Goal: Complete application form: Complete application form

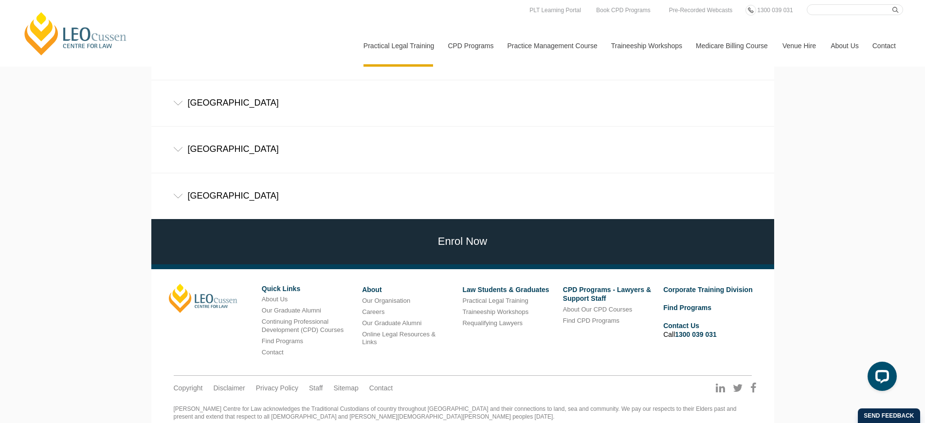
scroll to position [528, 0]
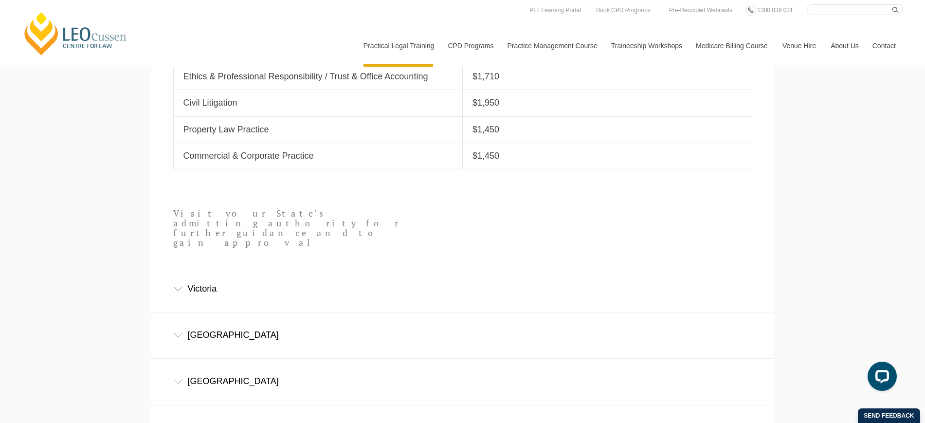
click at [211, 267] on div "Victoria" at bounding box center [462, 288] width 623 height 45
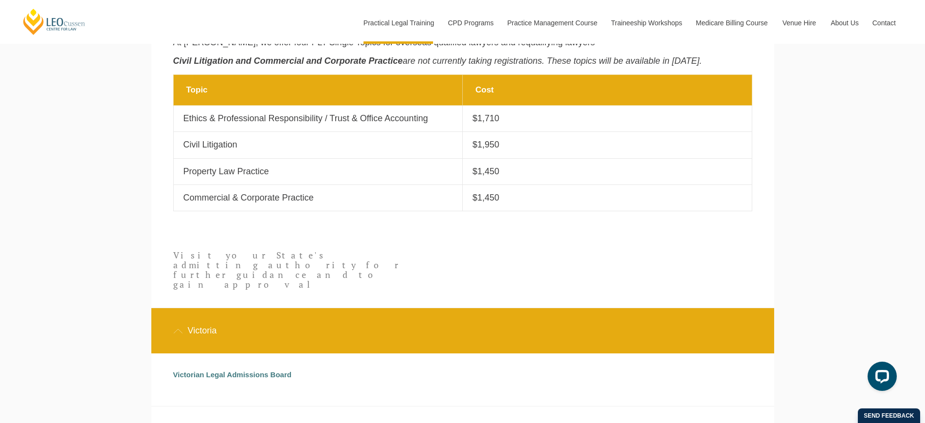
scroll to position [398, 0]
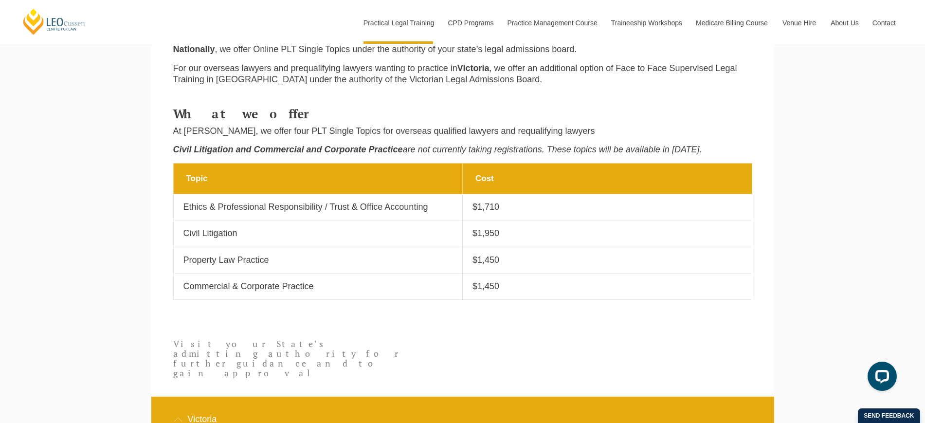
click at [232, 213] on p "Ethics & Professional Responsibility / Trust & Office Accounting" at bounding box center [318, 207] width 270 height 11
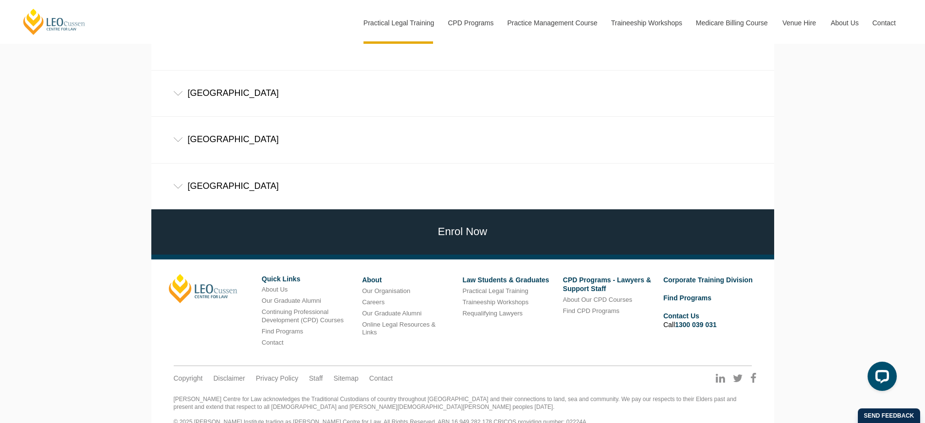
scroll to position [824, 0]
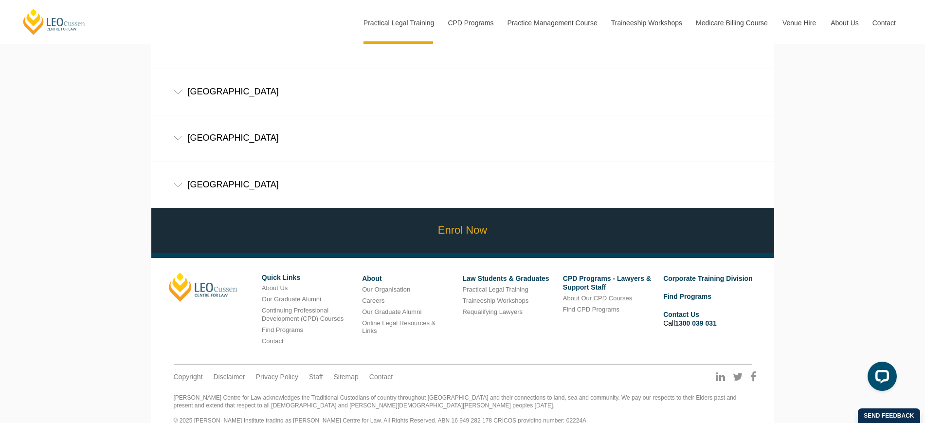
click at [485, 221] on link "Enrol Now" at bounding box center [463, 230] width 628 height 45
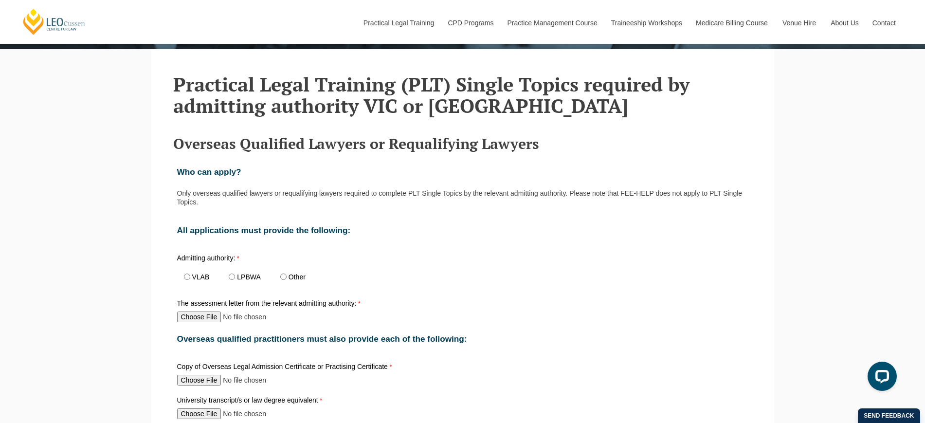
scroll to position [304, 0]
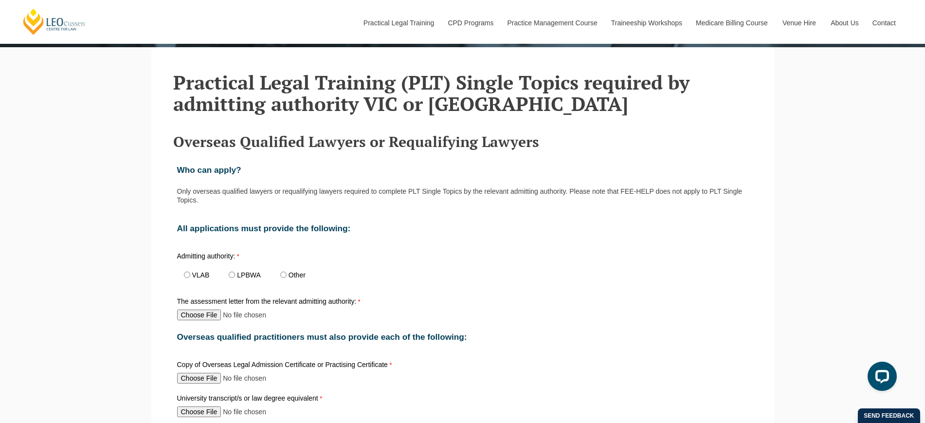
click at [190, 278] on span "VLAB" at bounding box center [199, 275] width 45 height 22
click at [188, 276] on input "VLAB" at bounding box center [187, 275] width 6 height 6
radio input "true"
click at [209, 317] on input "The assessment letter from the relevant admitting authority:" at bounding box center [241, 315] width 129 height 11
type input "C:\fakepath\VLAB Letter 10 Apr 17.pdf"
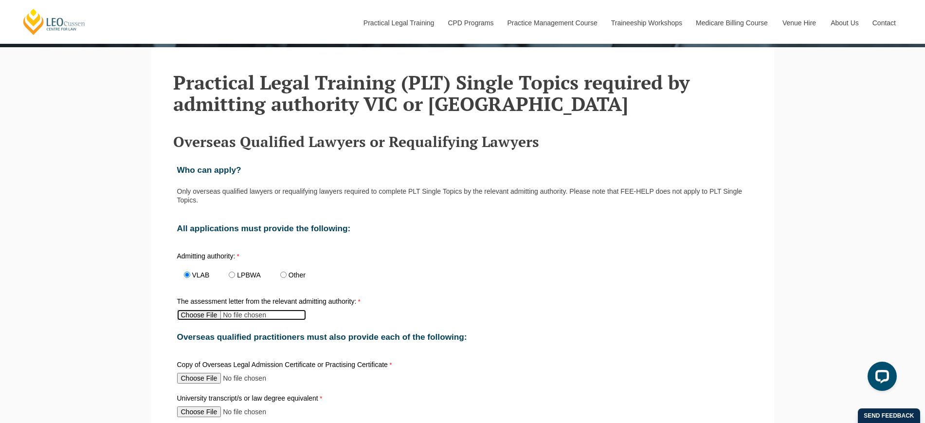
scroll to position [426, 0]
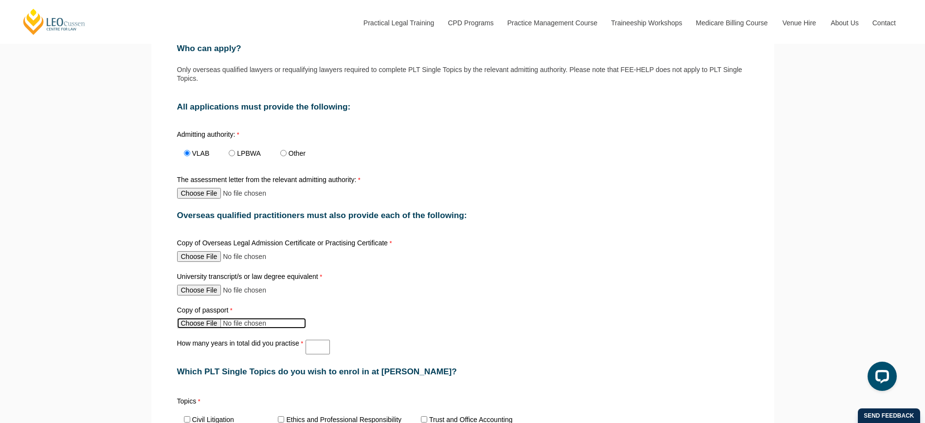
click at [212, 328] on input "Copy of passport" at bounding box center [241, 323] width 129 height 11
type input "C:\fakepath\Jose Tejada Australian Passport.pdf"
click at [319, 353] on input "How many years in total did you practise" at bounding box center [318, 347] width 24 height 15
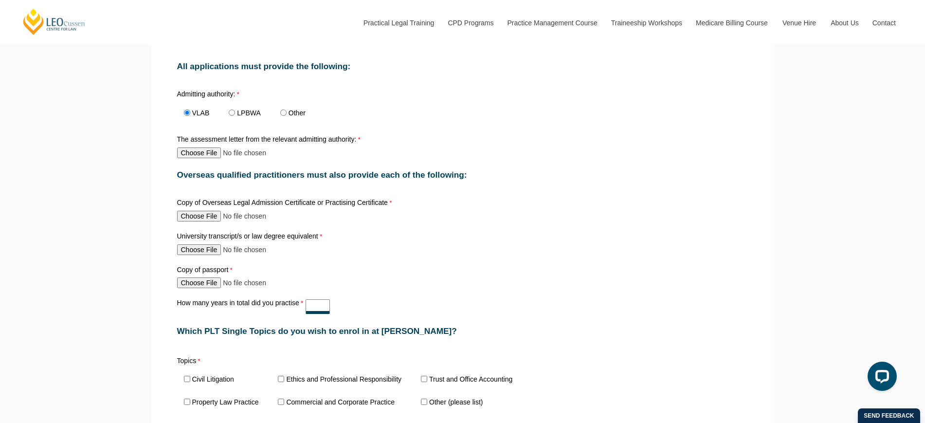
scroll to position [487, 0]
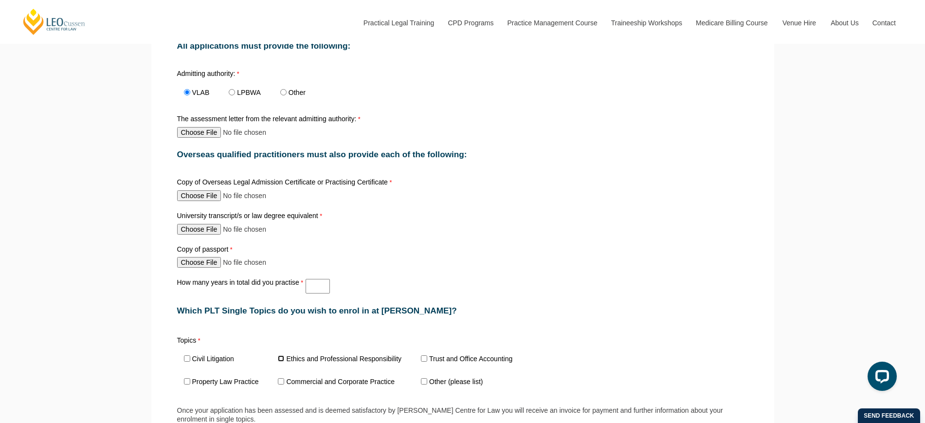
click at [281, 360] on input "Ethics and Professional Responsibility" at bounding box center [281, 358] width 6 height 6
checkbox input "true"
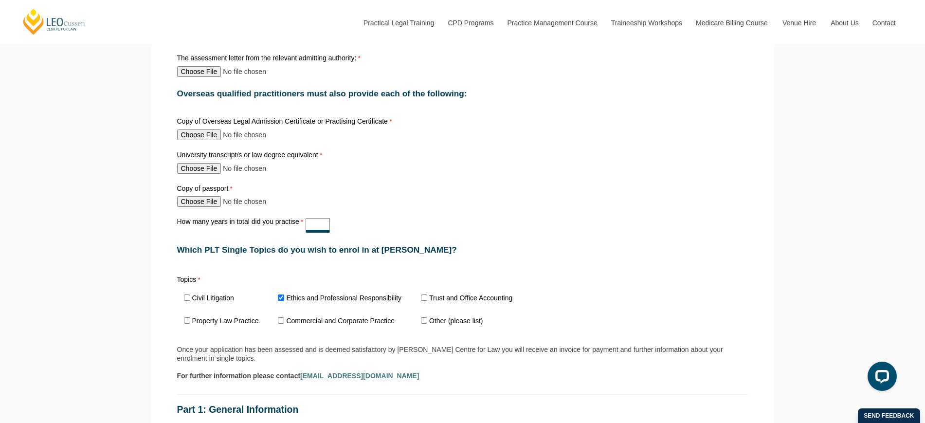
click at [319, 235] on div "How many years in total did you practise" at bounding box center [462, 225] width 579 height 18
click at [368, 229] on div "How many years in total did you practise 15" at bounding box center [462, 225] width 579 height 18
drag, startPoint x: 318, startPoint y: 232, endPoint x: 319, endPoint y: 244, distance: 11.7
click at [309, 225] on input "15" at bounding box center [318, 225] width 24 height 15
type input "13"
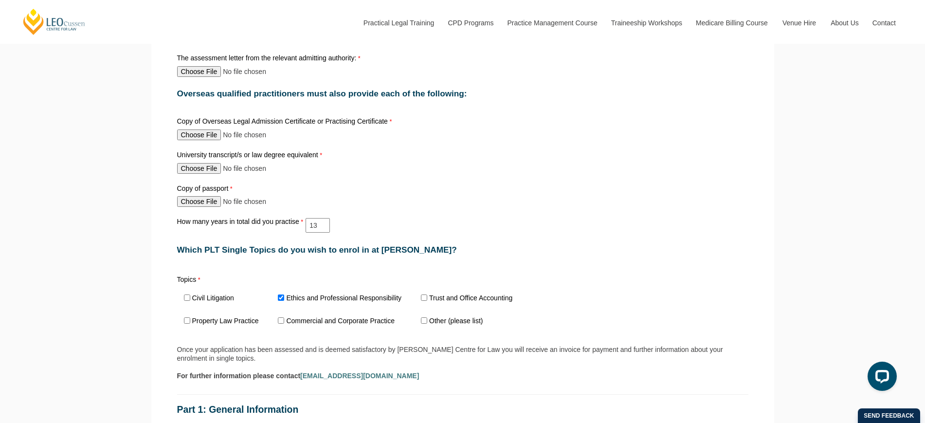
click at [525, 272] on div "Topics Civil Litigation Ethics and Professional Responsibility Trust and Office…" at bounding box center [462, 300] width 579 height 70
click at [212, 172] on input "University transcript/s or law degree equivalent" at bounding box center [241, 168] width 129 height 11
type input "C:\fakepath\Web Enrolment System - Monash Law - Unofficial Academic Records.pdf"
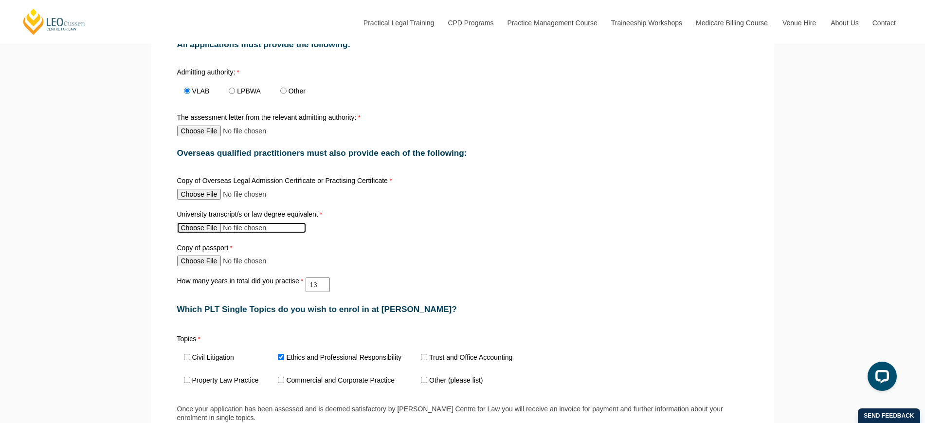
scroll to position [487, 0]
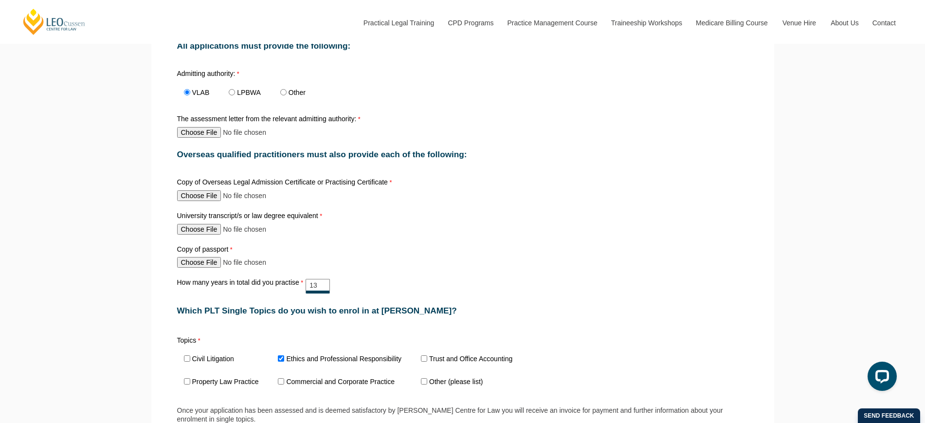
drag, startPoint x: 326, startPoint y: 290, endPoint x: 316, endPoint y: 304, distance: 17.8
click at [308, 283] on input "13" at bounding box center [318, 286] width 24 height 15
click at [380, 269] on div "Copy of passport" at bounding box center [462, 257] width 579 height 26
drag, startPoint x: 320, startPoint y: 291, endPoint x: 302, endPoint y: 291, distance: 17.5
click at [302, 291] on div "How many years in total did you practise 13" at bounding box center [462, 286] width 579 height 18
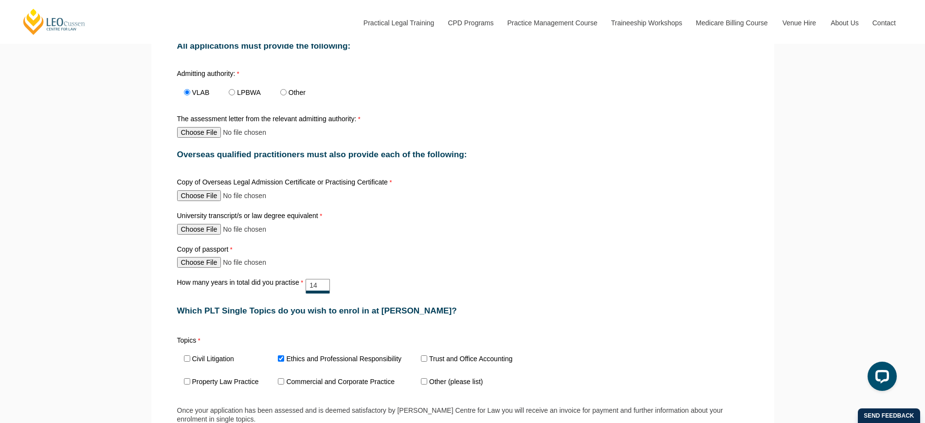
type input "14"
click at [359, 273] on div "Who can apply? Only overseas qualified lawyers or requalifying lawyers required…" at bounding box center [462, 420] width 579 height 896
click at [386, 236] on div "University transcript/s or law degree equivalent" at bounding box center [462, 223] width 579 height 26
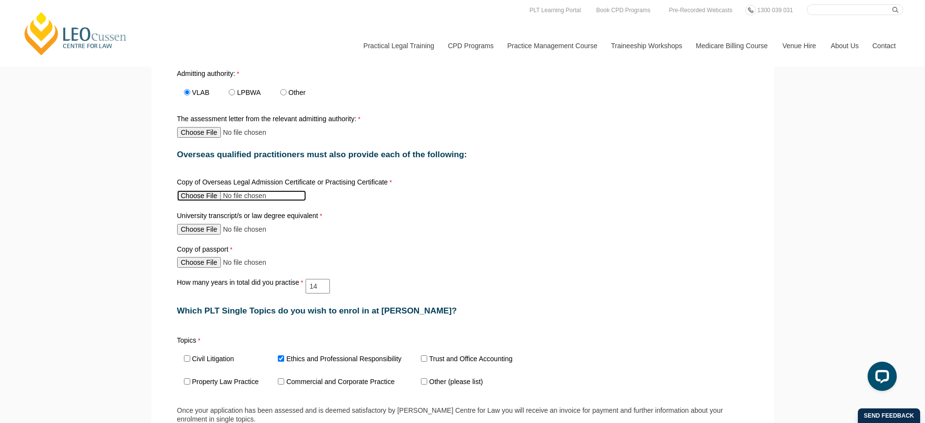
click at [213, 199] on input "Copy of Overseas Legal Admission Certificate or Practising Certificate" at bounding box center [241, 195] width 129 height 11
type input "C:\fakepath\Certificate of Membership in the Philippine Bar OBC Supreme Court.p…"
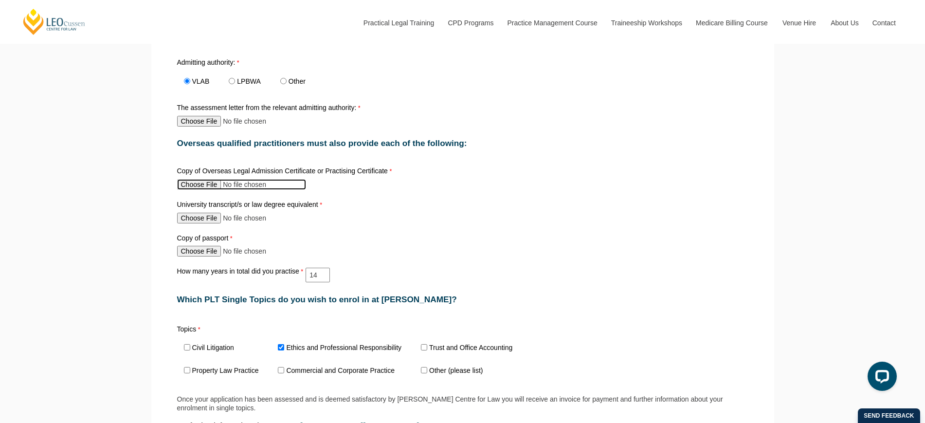
scroll to position [791, 0]
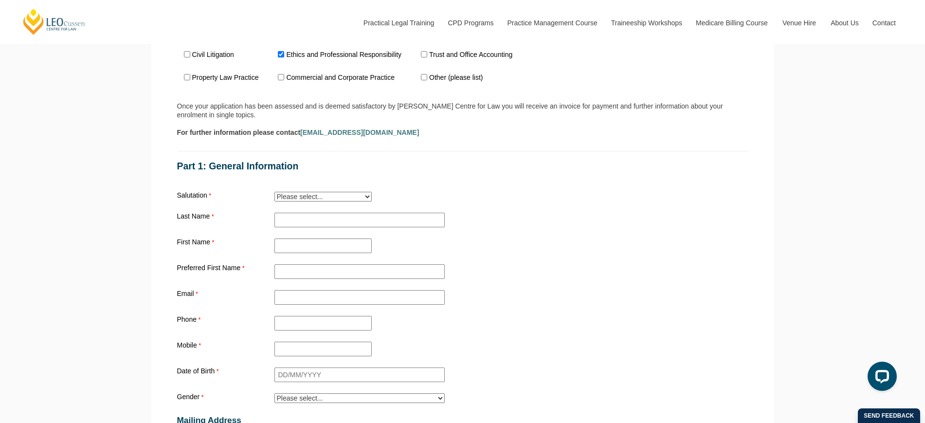
click at [338, 198] on select "Please select... Mr. Mrs. Ms. Dr. Prof. Miss Judge Chief Judge" at bounding box center [323, 197] width 97 height 10
select select "tfa_10"
click at [275, 195] on select "Please select... Mr. Mrs. Ms. Dr. Prof. Miss Judge Chief Judge" at bounding box center [323, 197] width 97 height 10
click at [307, 221] on input "Practical Legal Training - [GEOGRAPHIC_DATA]" at bounding box center [360, 220] width 170 height 15
type input "TEJADA"
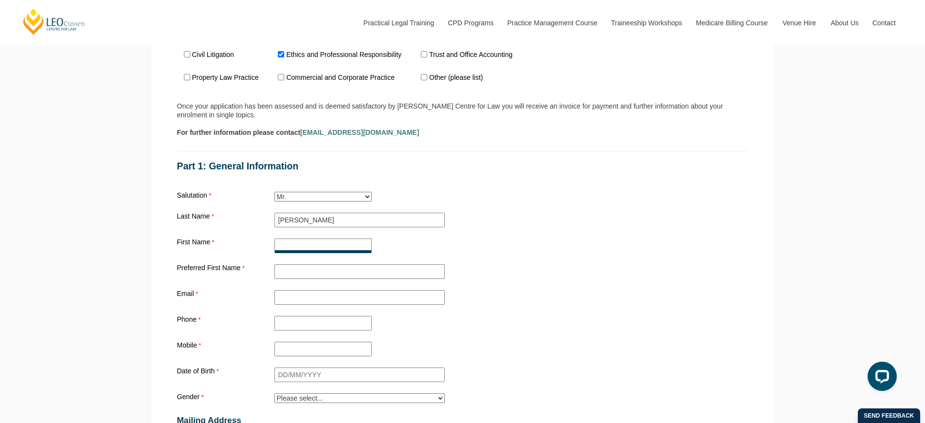
type input "JOSE JR"
type input "JPTEJADA92@YAHOO.COM"
type input "+61467549346"
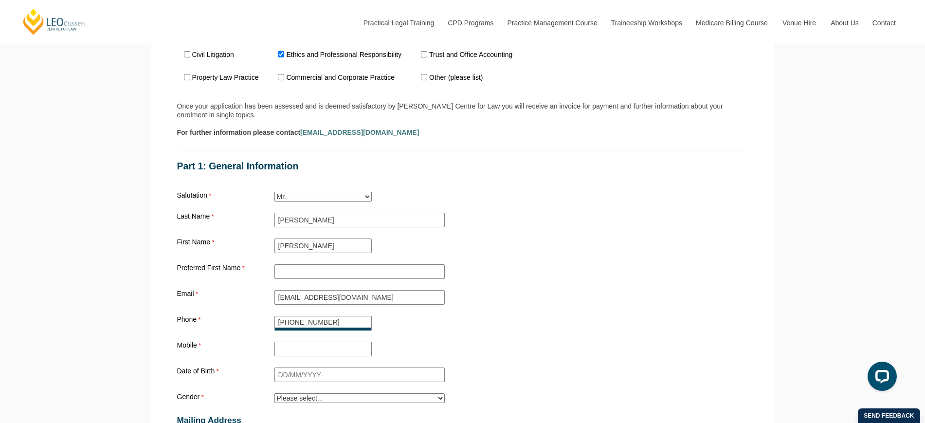
type input "66 Amadeo Way"
type input "CHIRNSIDE PARK"
type input "Victoria"
type input "3116"
type input "Australia"
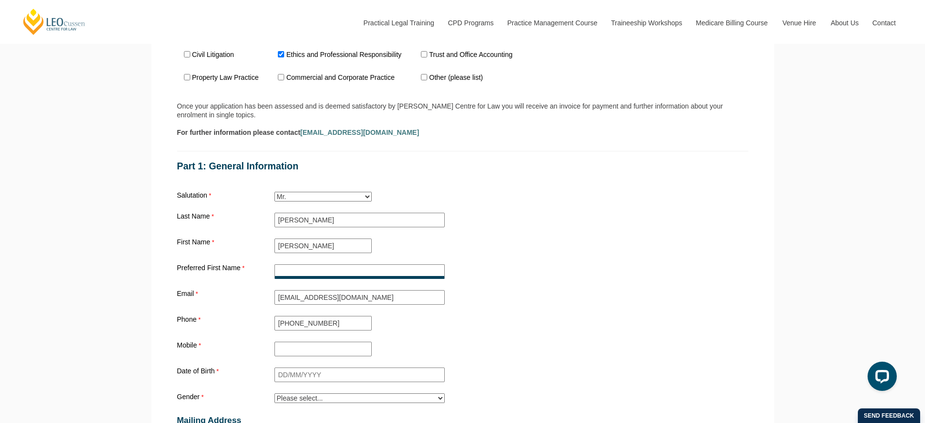
click at [313, 272] on input "Preferred First Name" at bounding box center [360, 271] width 170 height 15
type input "Jose"
click at [533, 279] on div "Preferred First Name Jose" at bounding box center [462, 271] width 579 height 18
click at [325, 347] on input "Mobile" at bounding box center [323, 349] width 97 height 15
click at [618, 343] on div "Mobile" at bounding box center [462, 349] width 579 height 18
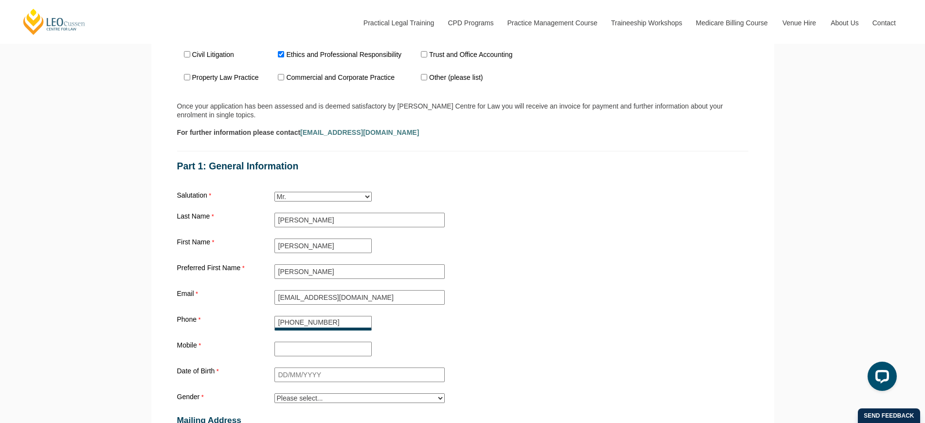
drag, startPoint x: 358, startPoint y: 320, endPoint x: 259, endPoint y: 319, distance: 99.3
click at [259, 319] on div "Phone +61467549346" at bounding box center [462, 323] width 579 height 18
click at [344, 353] on input "Mobile" at bounding box center [323, 349] width 97 height 15
paste input "+61467549346"
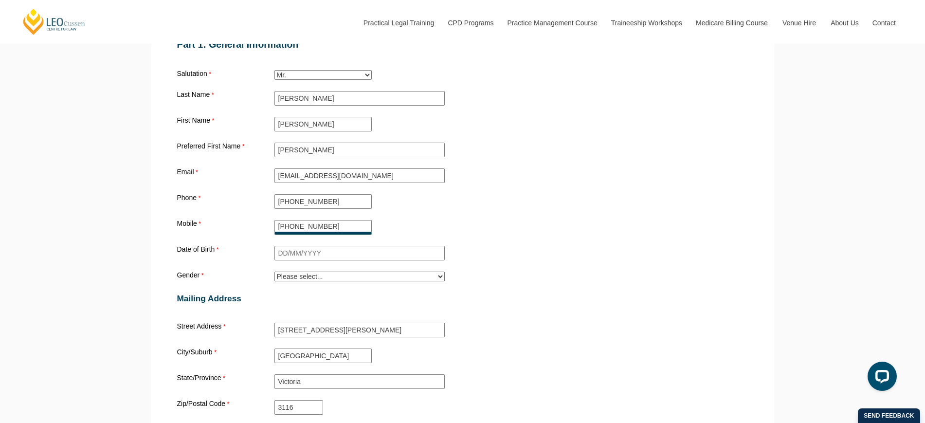
type input "+61467549346"
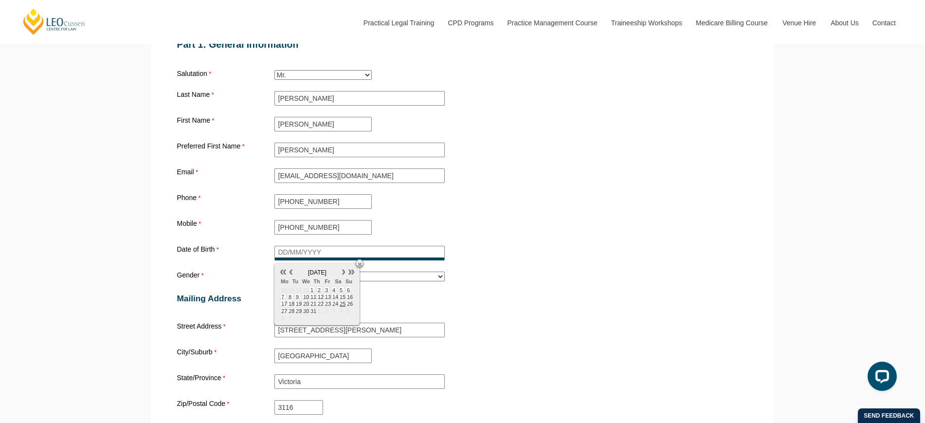
click at [315, 257] on input "Date of Birth" at bounding box center [360, 253] width 170 height 15
type input "28/11/1974"
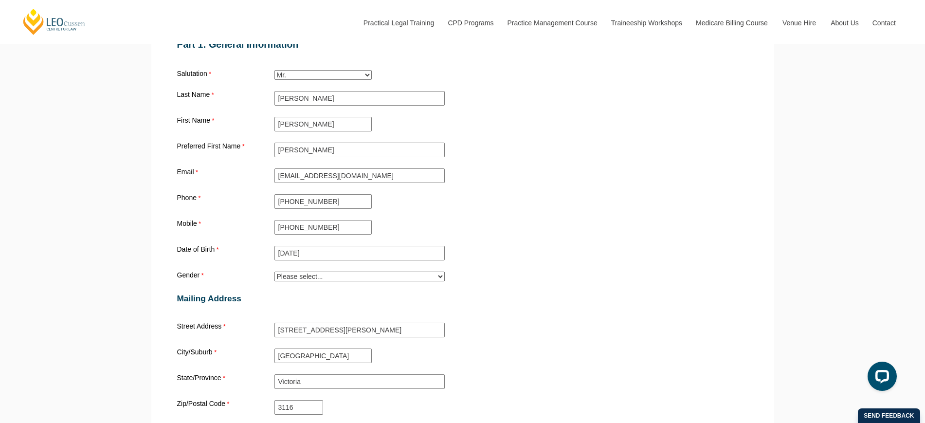
click at [534, 311] on div "Mailing Address" at bounding box center [462, 298] width 579 height 30
click at [351, 278] on select "Please select... Male Female Trans Intersex Prefer not to disclose" at bounding box center [360, 277] width 170 height 10
select select "tfa_26"
click at [275, 275] on select "Please select... Male Female Trans Intersex Prefer not to disclose" at bounding box center [360, 277] width 170 height 10
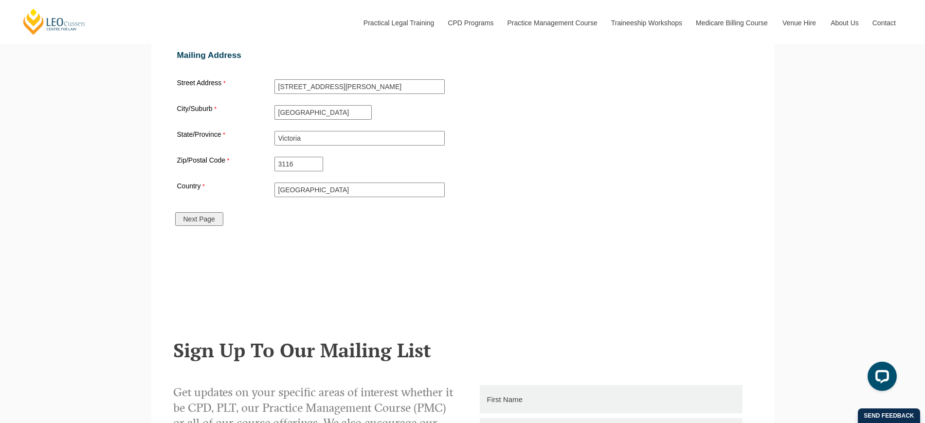
scroll to position [1217, 0]
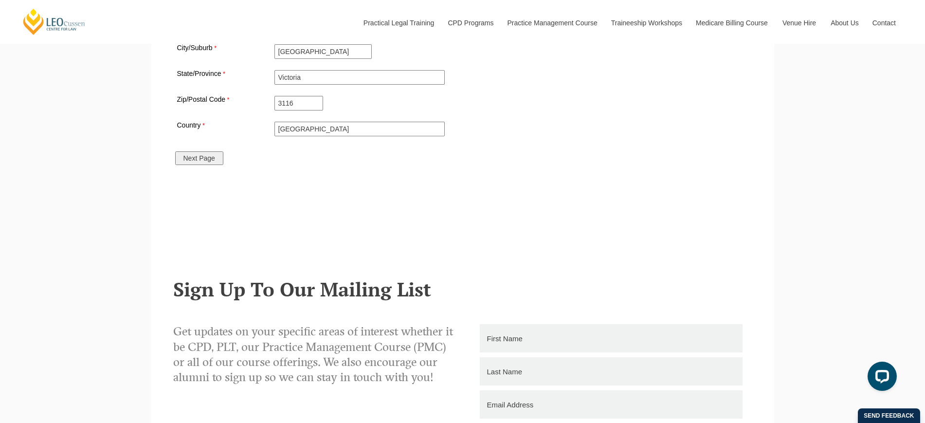
click at [193, 164] on input "Next Page" at bounding box center [199, 158] width 48 height 14
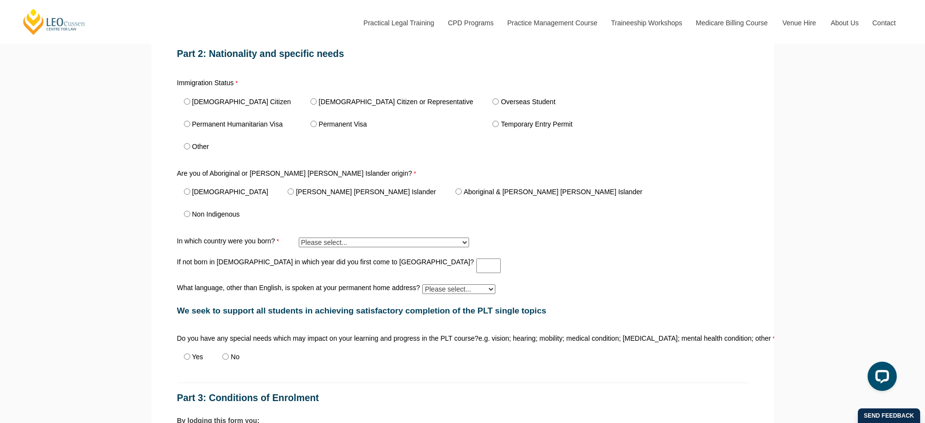
scroll to position [401, 0]
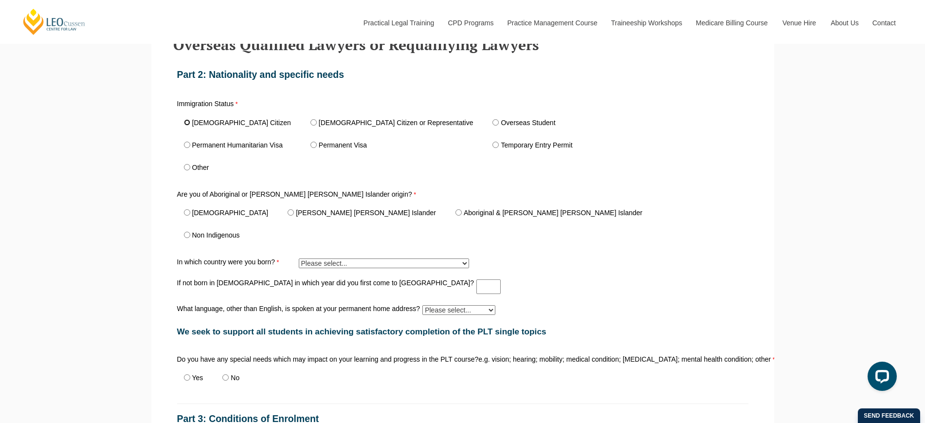
click at [187, 125] on input "Australian Citizen" at bounding box center [187, 122] width 6 height 6
radio input "true"
click at [188, 235] on input "Non Indigenous" at bounding box center [187, 235] width 6 height 6
radio input "true"
click at [358, 266] on select "Please select... Adelie Land (France) 1601 Afghanistan 7201 Aland Islands 2408 …" at bounding box center [384, 263] width 170 height 10
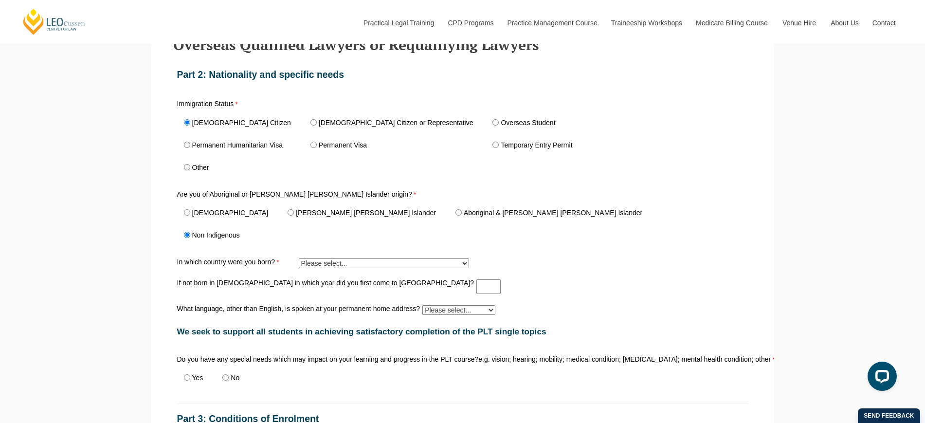
select select "tfa_432"
click at [299, 261] on select "Please select... Adelie Land (France) 1601 Afghanistan 7201 Aland Islands 2408 …" at bounding box center [384, 263] width 170 height 10
click at [530, 242] on div "Are you of Aboriginal or Torres Strait Islander origin? Aboriginal Torres Strai…" at bounding box center [462, 219] width 579 height 60
click at [477, 290] on input "If not born in Australia in which year did you first come to Australia?" at bounding box center [489, 286] width 24 height 15
type input "2017"
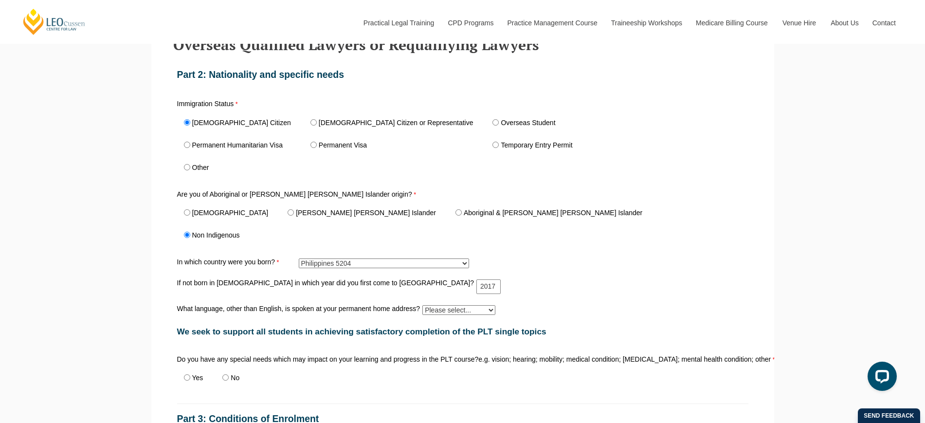
click at [490, 294] on div "If not born in Australia in which year did you first come to Australia? 2017" at bounding box center [462, 286] width 579 height 18
click at [492, 314] on select "Please select... Albanian Ambonese Arabic Assyrian Bengali Bosnian Cantonese Ch…" at bounding box center [458, 310] width 73 height 10
select select "tfa_558"
click at [422, 308] on select "Please select... Albanian Ambonese Arabic Assyrian Bengali Bosnian Cantonese Ch…" at bounding box center [458, 310] width 73 height 10
click at [602, 249] on div "Are you of Aboriginal or Torres Strait Islander origin? Aboriginal Torres Strai…" at bounding box center [462, 219] width 579 height 60
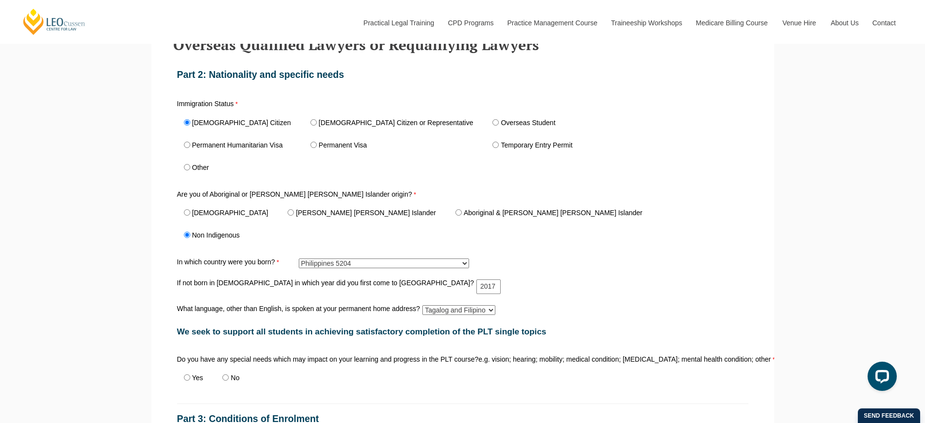
scroll to position [523, 0]
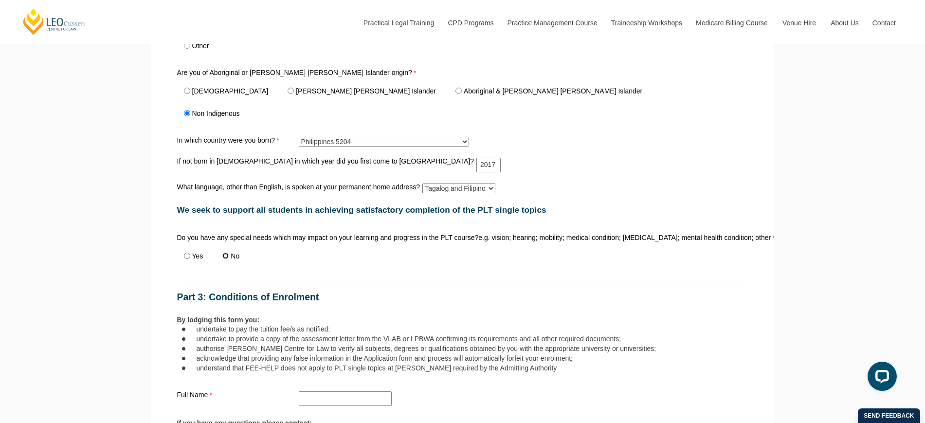
click at [228, 258] on input "No" at bounding box center [225, 256] width 6 height 6
radio input "true"
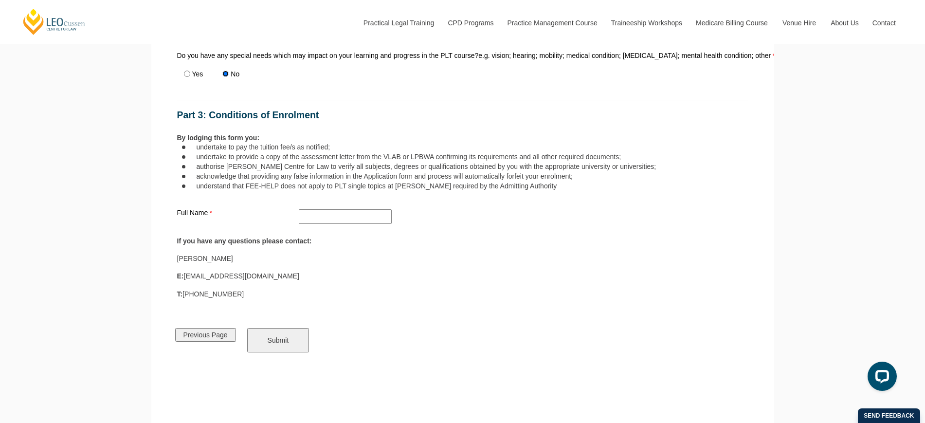
scroll to position [705, 0]
click at [318, 218] on input "Full Name" at bounding box center [345, 216] width 93 height 15
click at [353, 218] on input "Full Name" at bounding box center [345, 216] width 93 height 15
type input "j"
type input "JOSE PRADIL TEJADA JR"
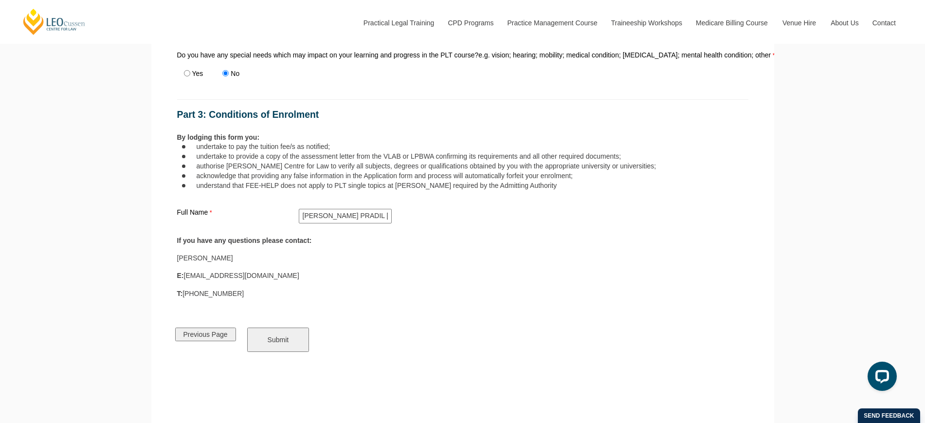
click at [431, 261] on div "Tegan Sangwell" at bounding box center [462, 258] width 571 height 9
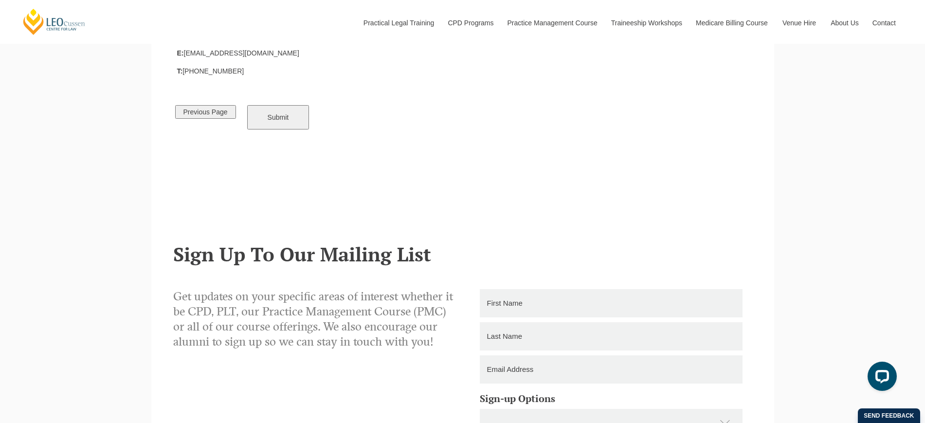
scroll to position [949, 0]
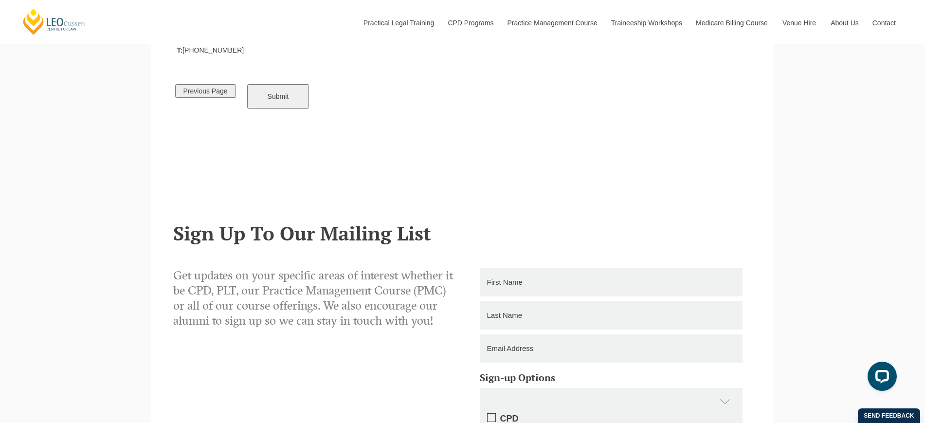
click at [288, 103] on input "Submit" at bounding box center [278, 96] width 62 height 24
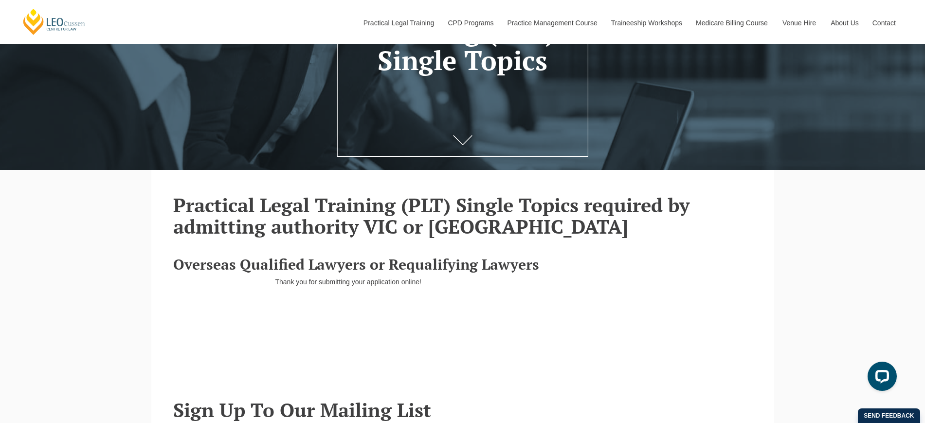
scroll to position [183, 0]
